Goal: Browse casually: Explore the website without a specific task or goal

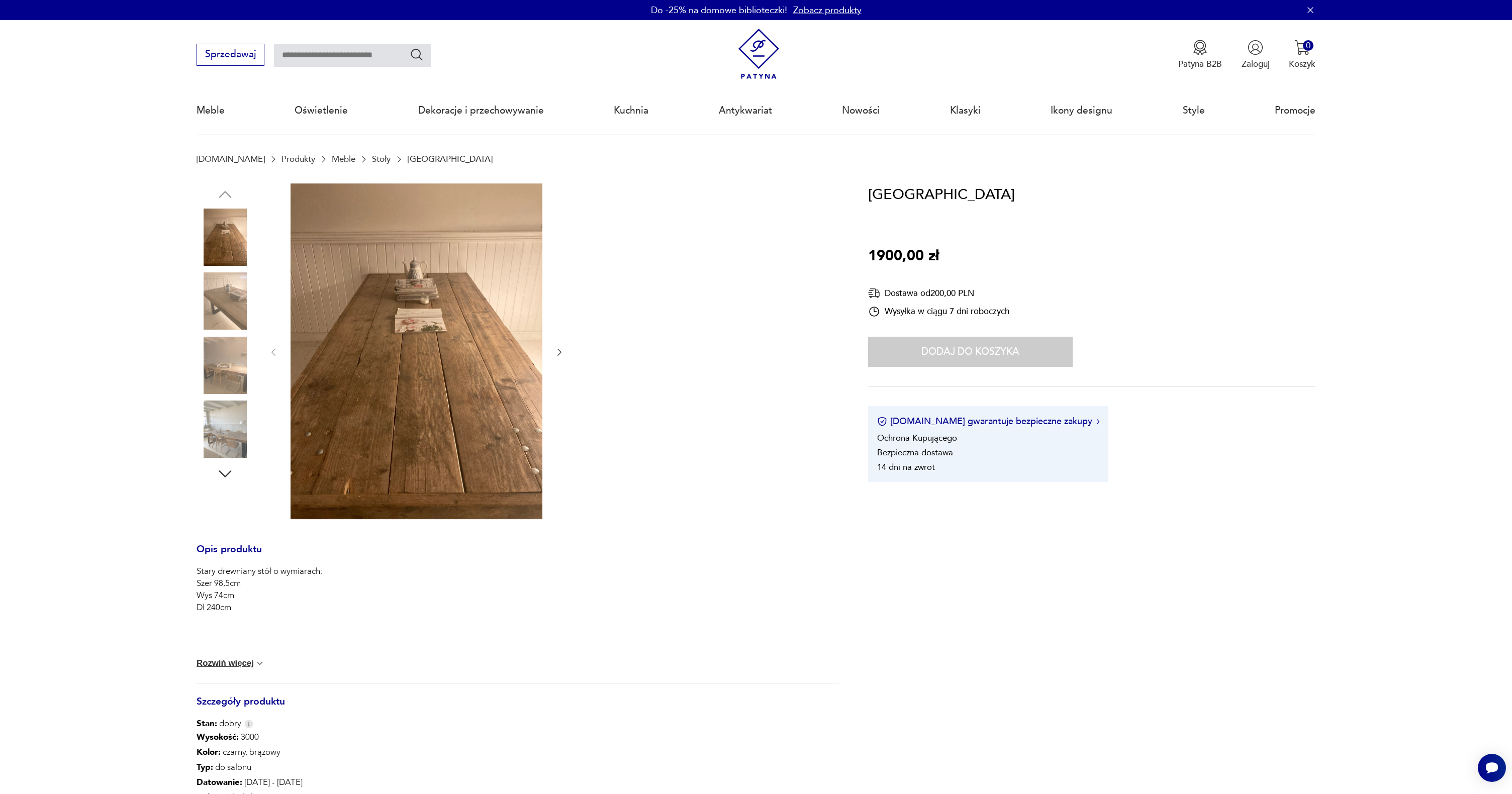
click at [244, 300] on img at bounding box center [225, 301] width 57 height 57
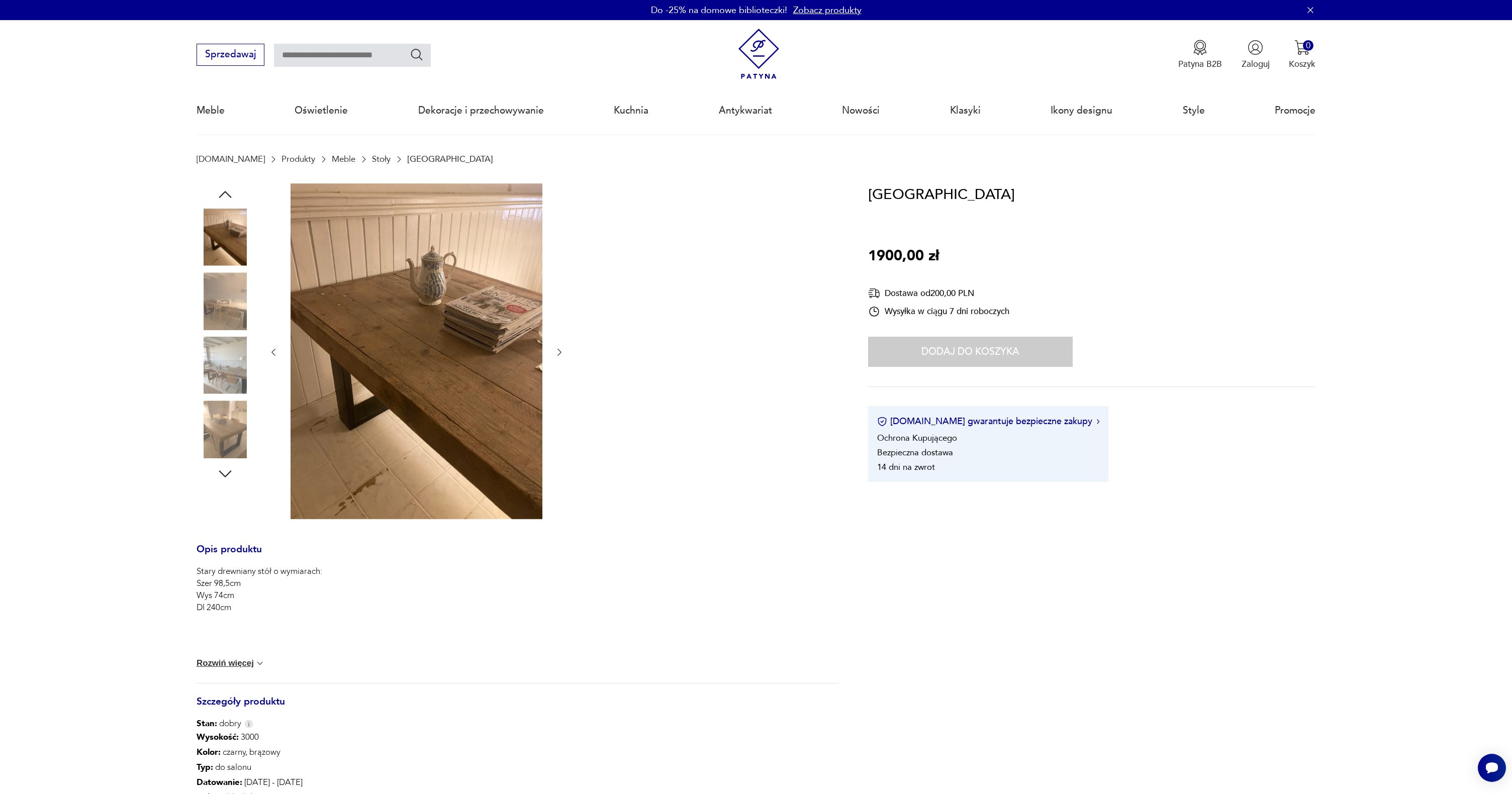
click at [234, 349] on img at bounding box center [225, 365] width 57 height 57
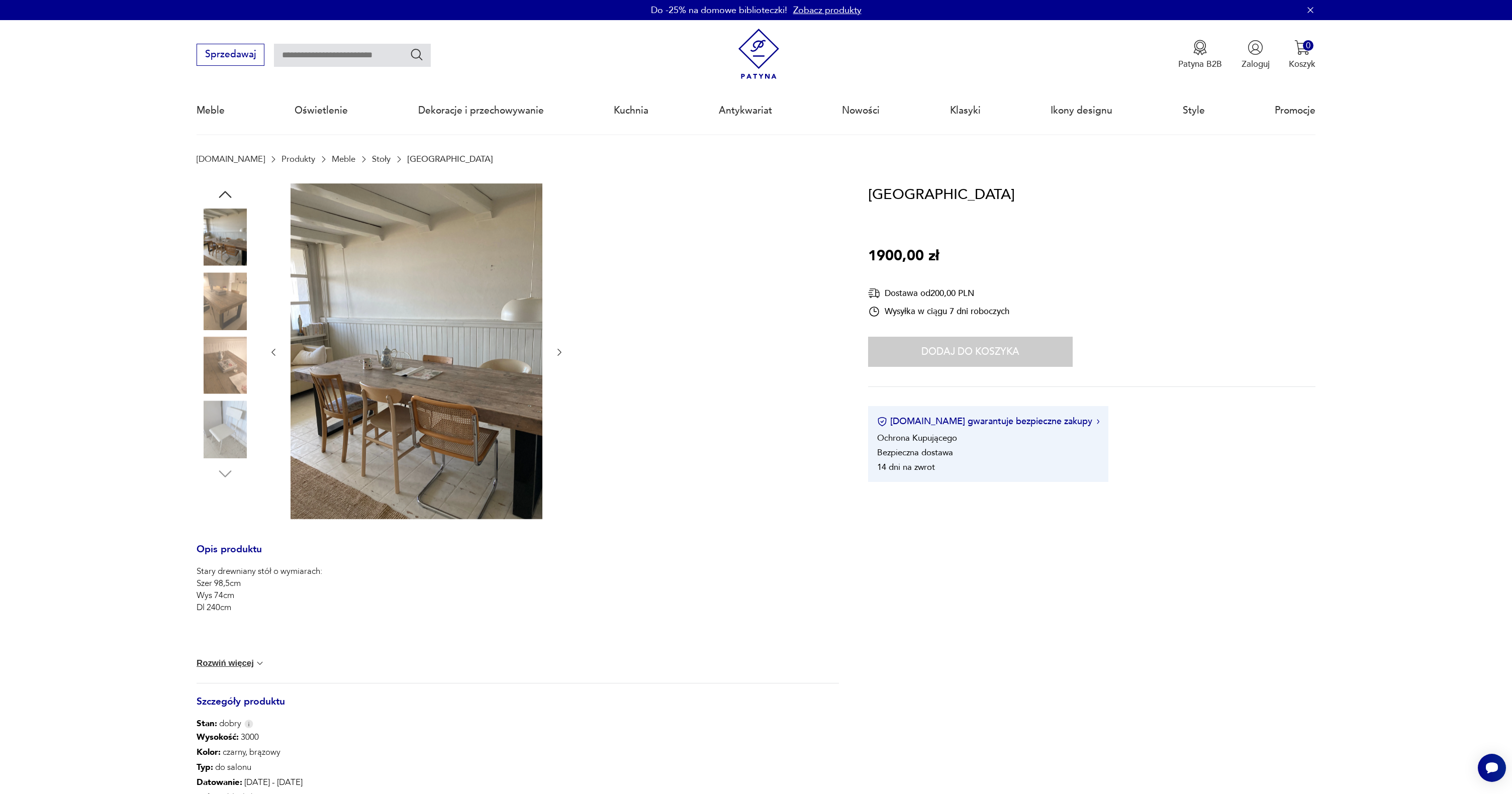
click at [214, 418] on img at bounding box center [225, 429] width 57 height 57
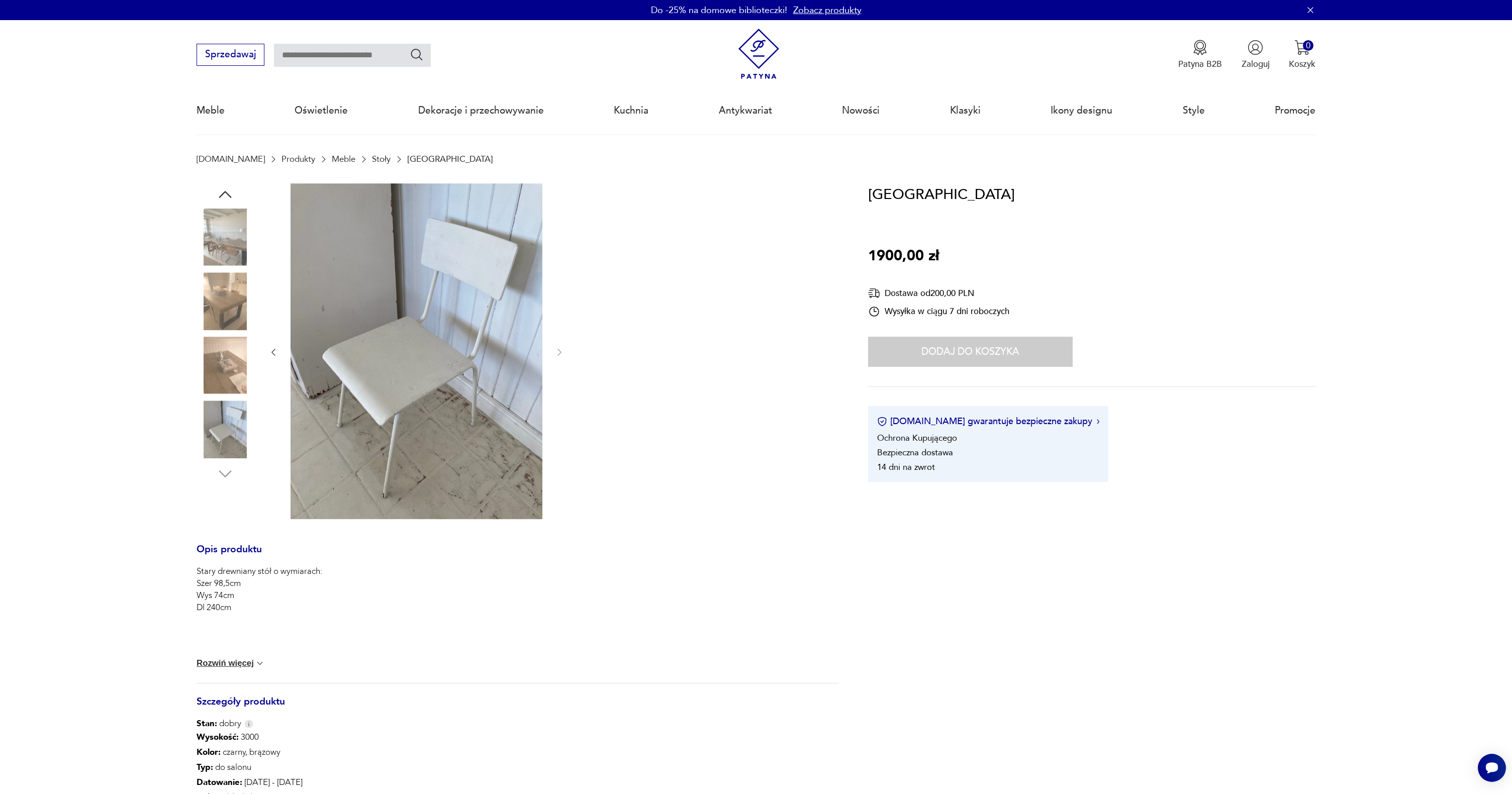
click at [219, 217] on img at bounding box center [225, 237] width 57 height 57
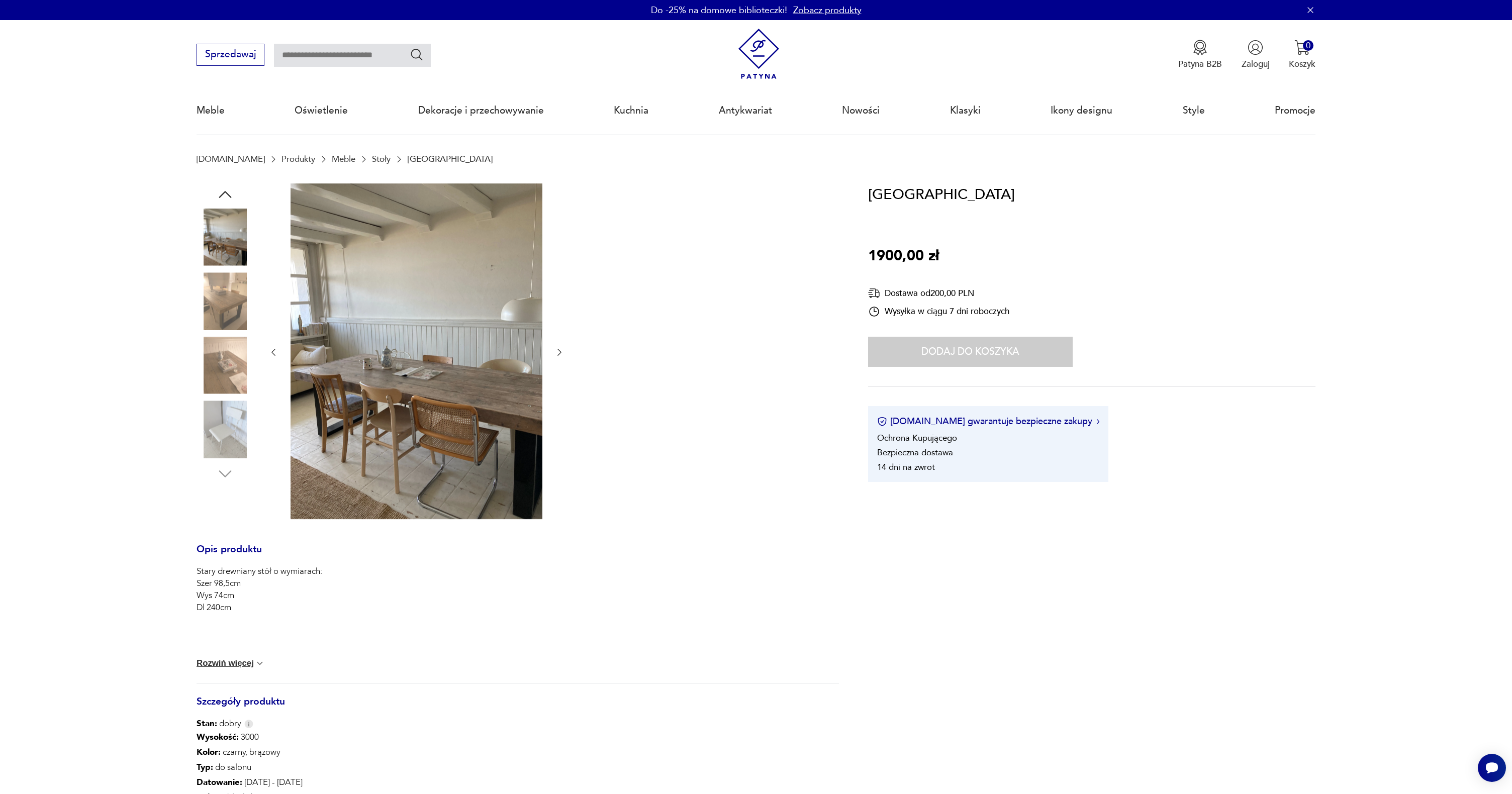
click at [217, 295] on img at bounding box center [225, 301] width 57 height 57
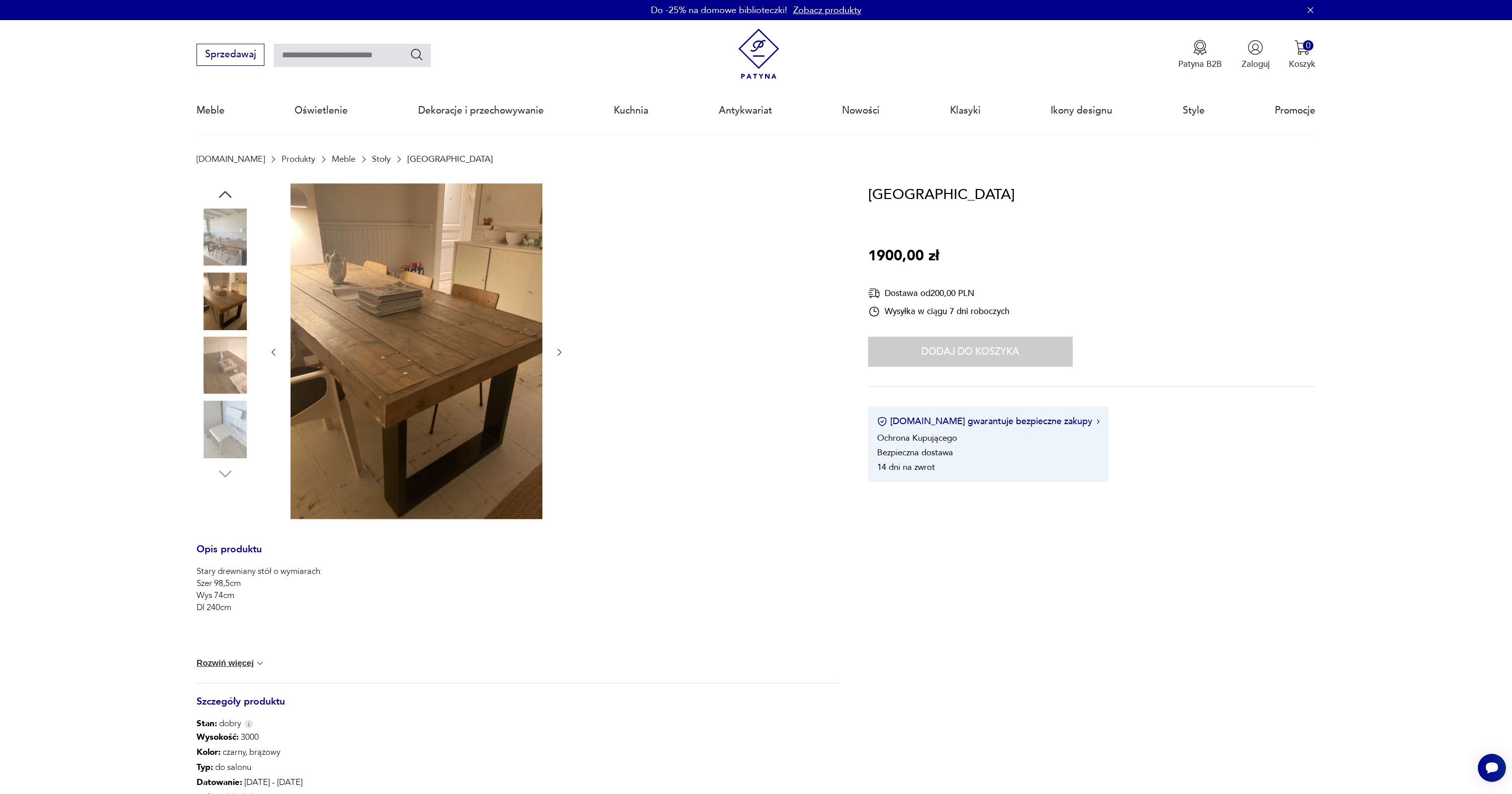
click at [406, 359] on img at bounding box center [416, 351] width 252 height 335
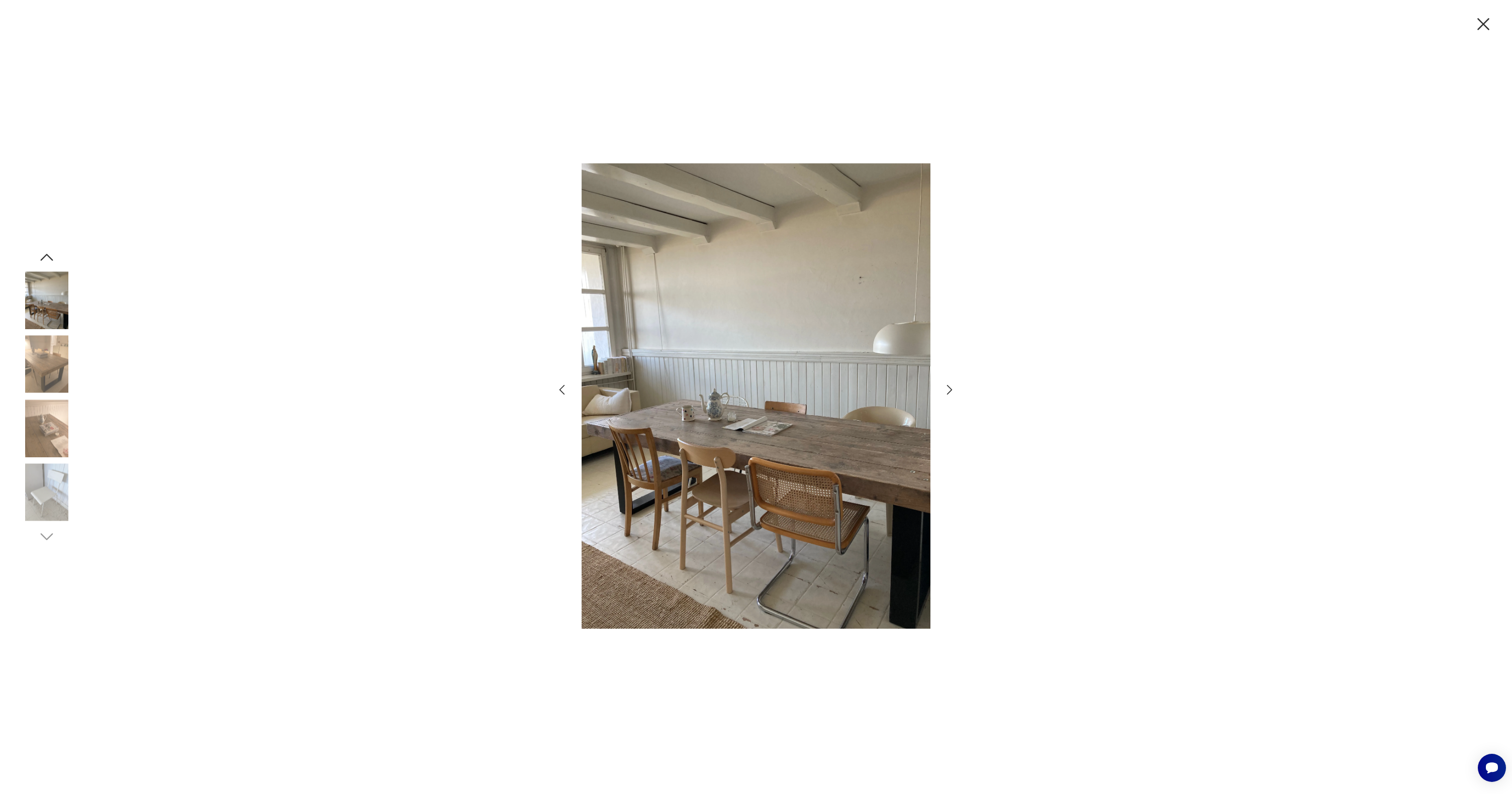
click at [1482, 28] on icon "button" at bounding box center [1483, 24] width 21 height 21
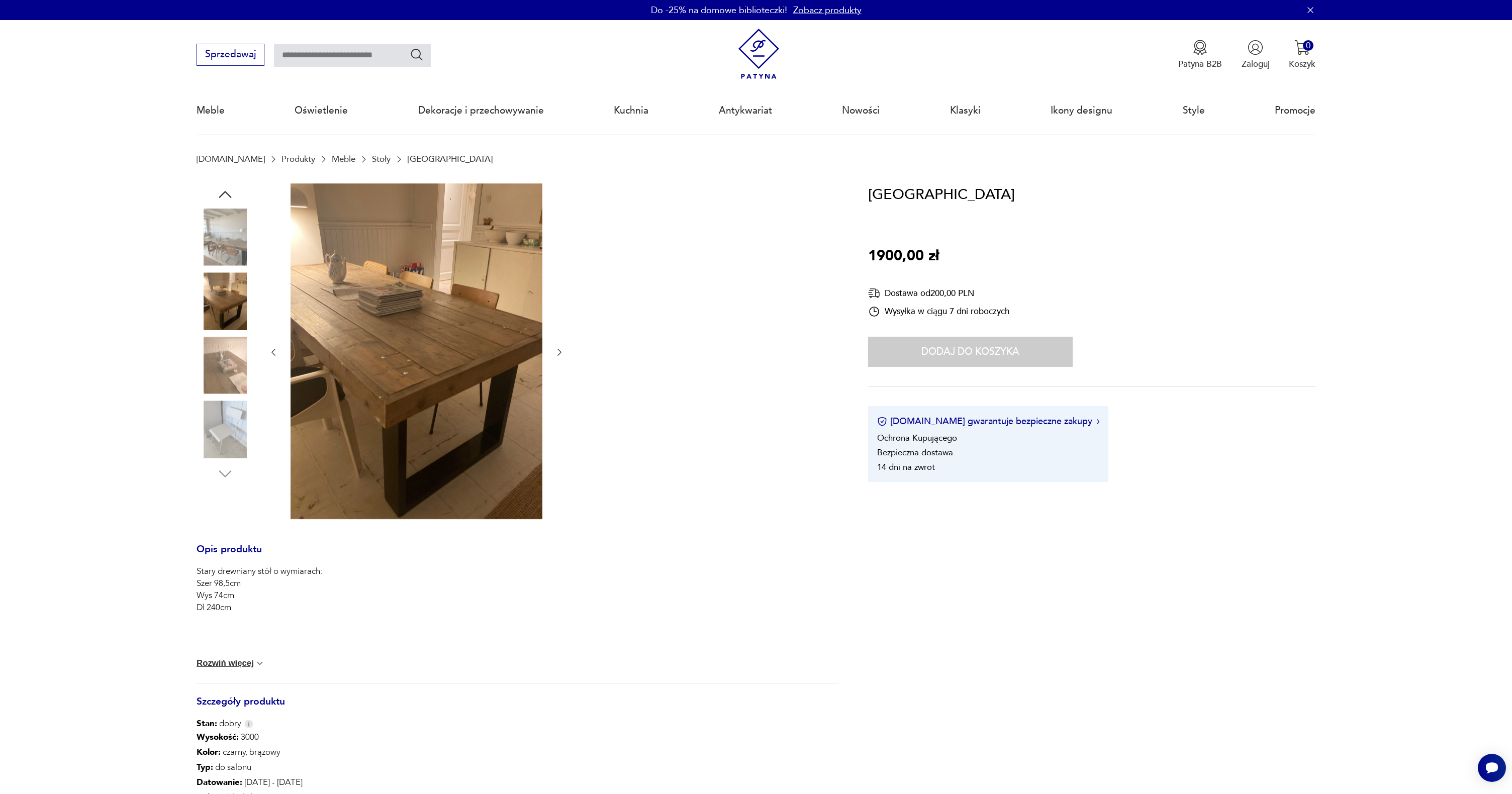
scroll to position [8, 0]
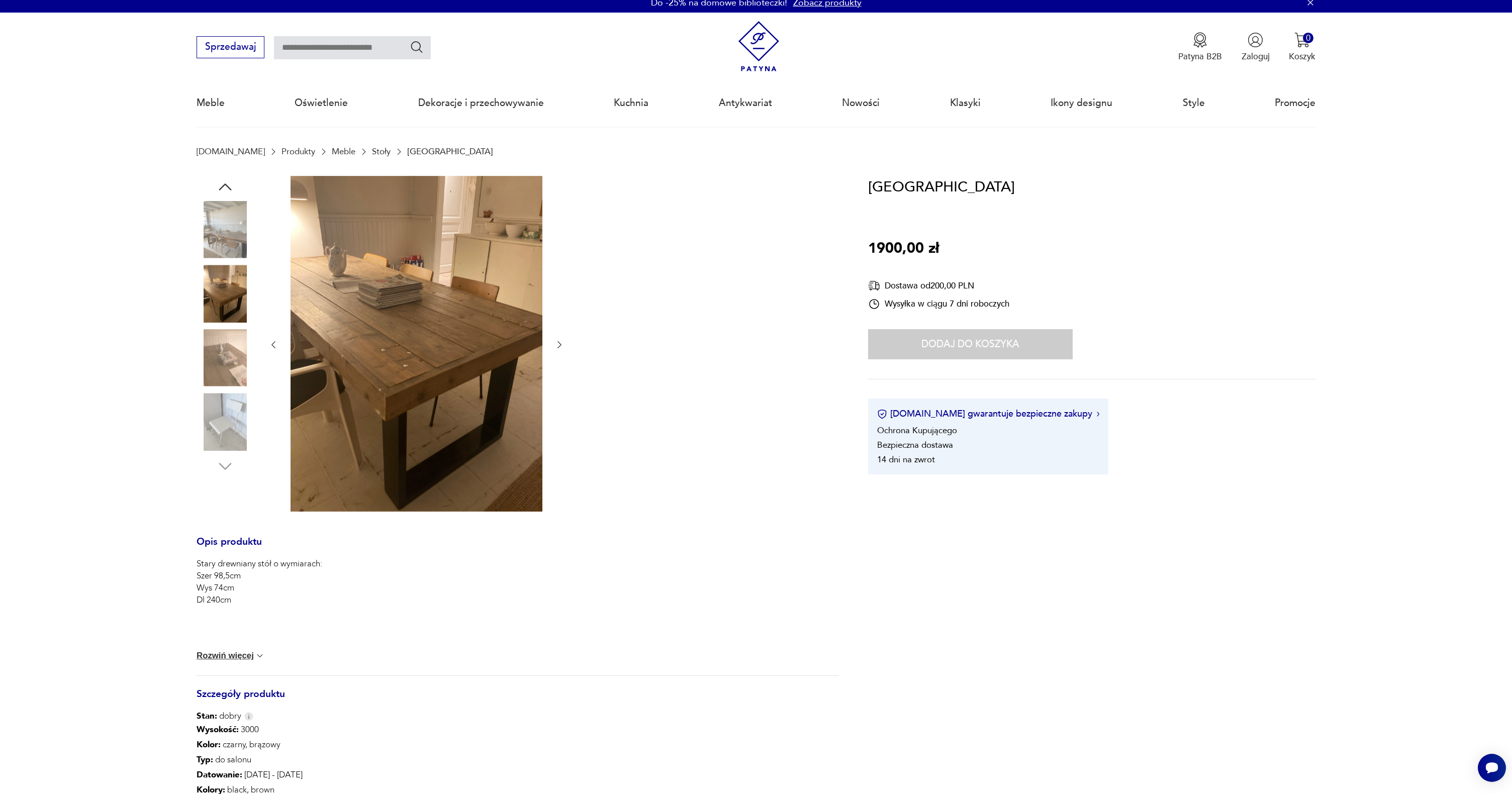
click at [379, 414] on img at bounding box center [416, 344] width 252 height 335
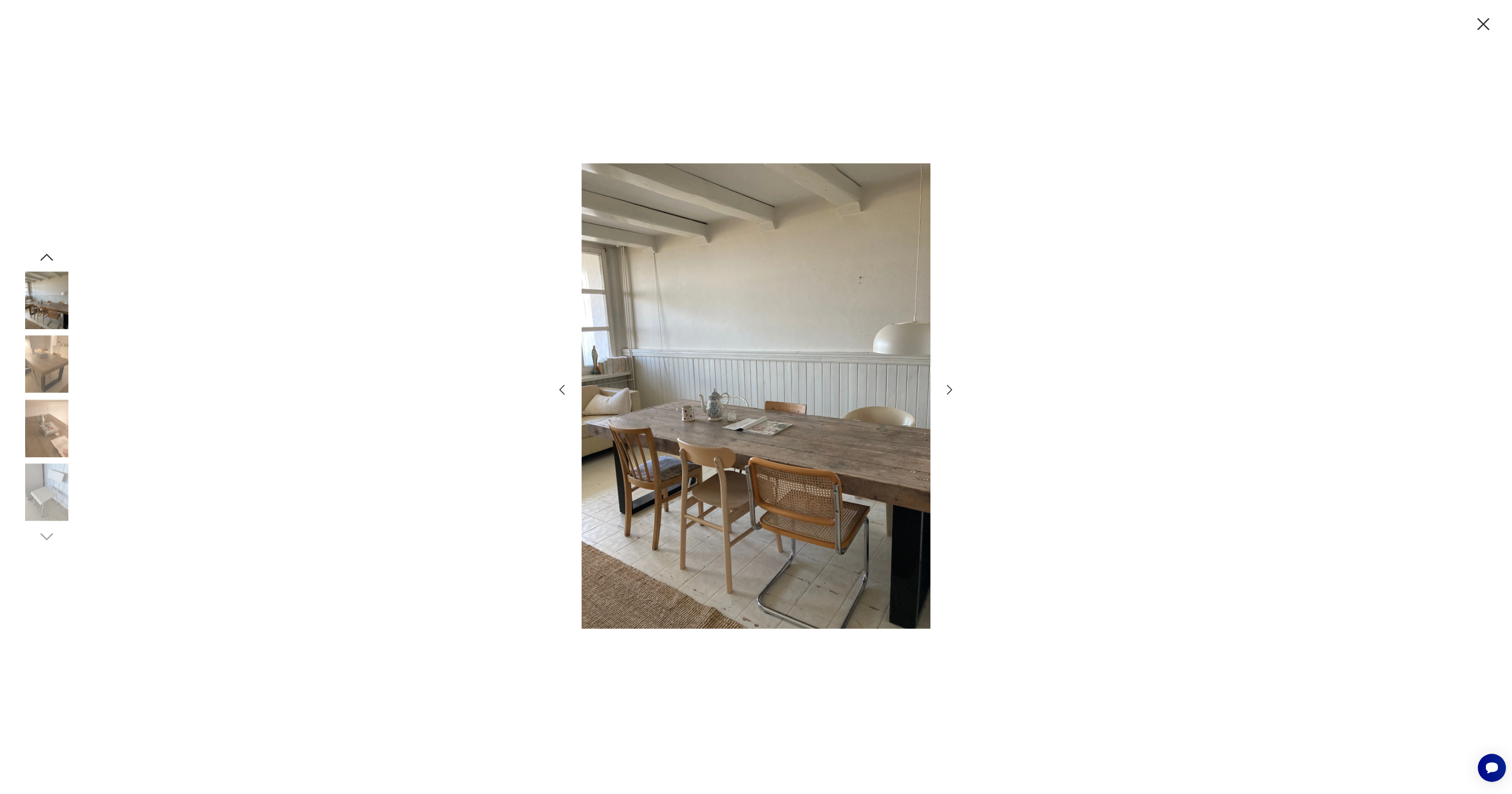
click at [62, 295] on img at bounding box center [47, 300] width 57 height 57
click at [47, 353] on img at bounding box center [47, 364] width 57 height 57
